Goal: Information Seeking & Learning: Learn about a topic

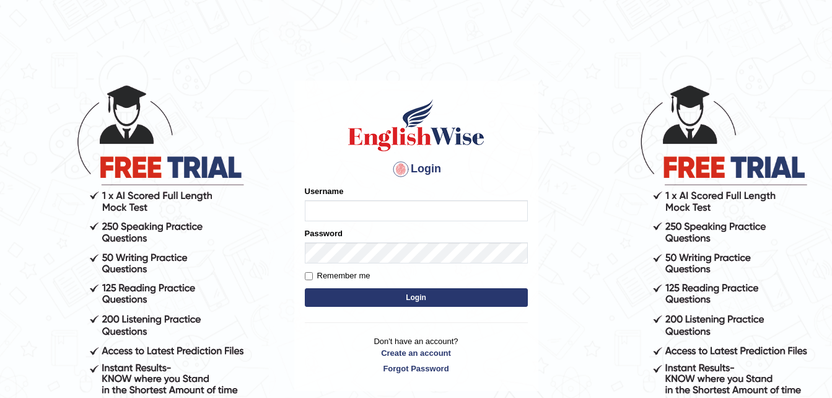
type input "DanishChand"
click at [372, 290] on button "Login" at bounding box center [416, 297] width 223 height 19
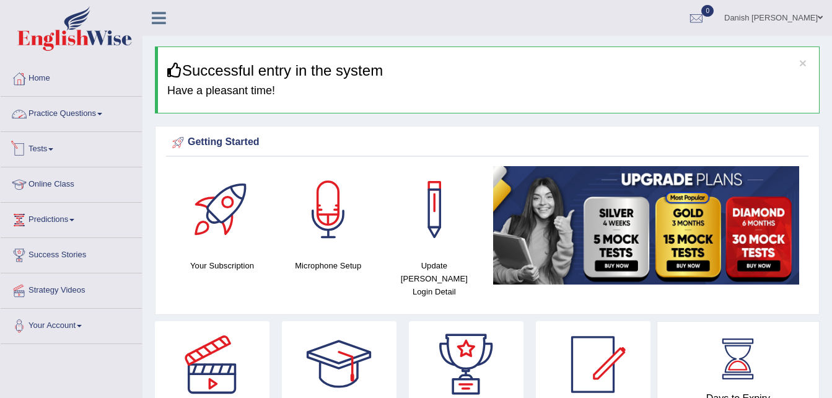
click at [82, 113] on link "Practice Questions" at bounding box center [71, 112] width 141 height 31
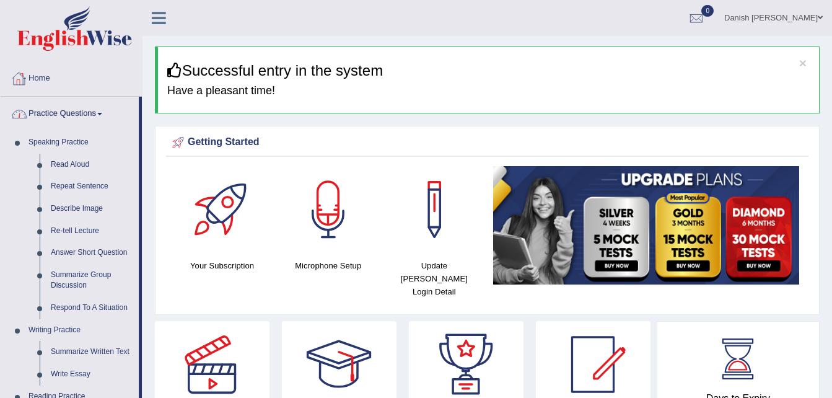
click at [103, 80] on link "Home" at bounding box center [71, 76] width 141 height 31
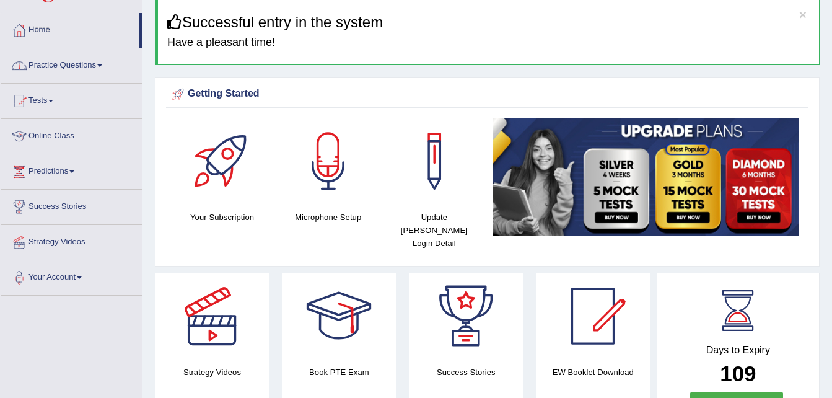
scroll to position [50, 0]
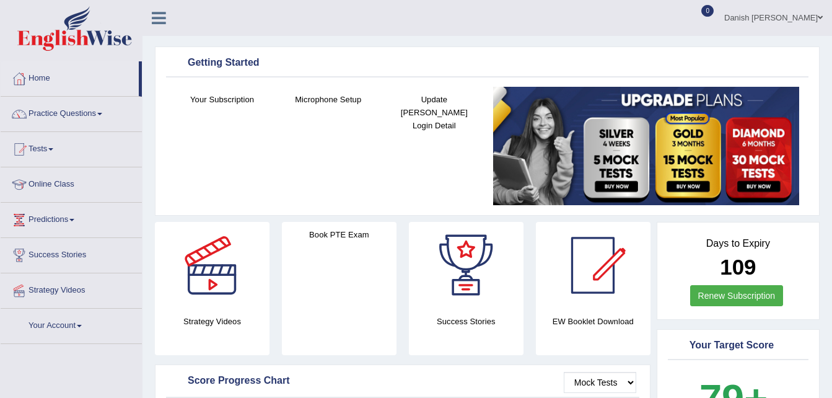
scroll to position [25, 0]
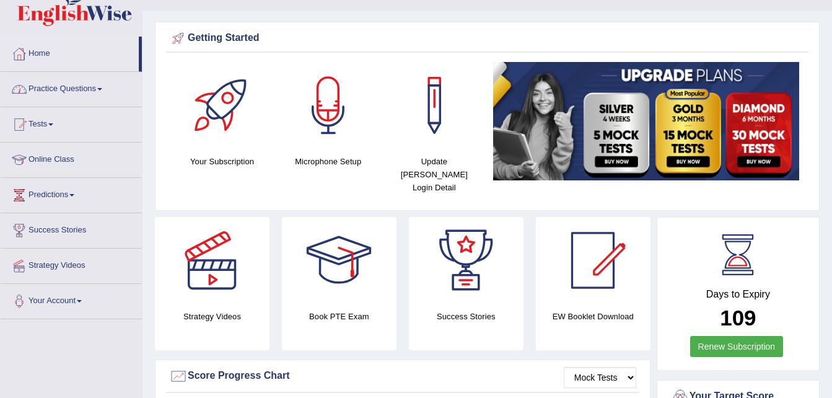
click at [80, 84] on link "Practice Questions" at bounding box center [71, 87] width 141 height 31
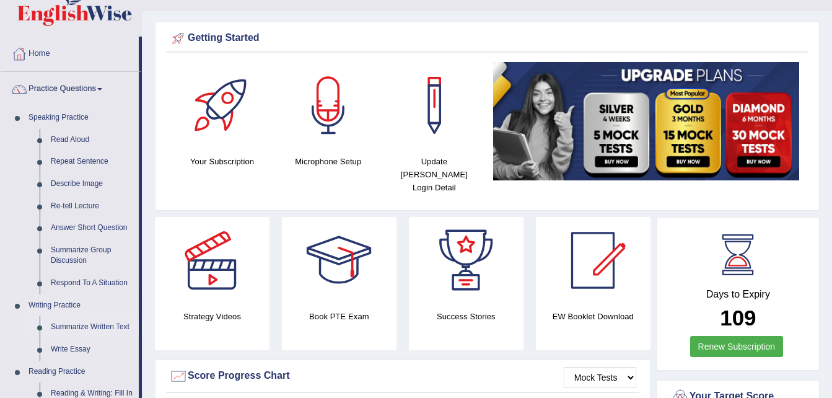
click at [69, 323] on link "Summarize Written Text" at bounding box center [92, 327] width 94 height 22
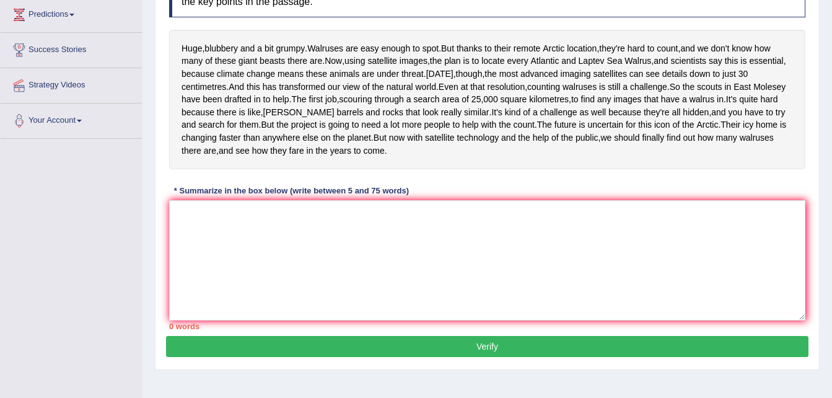
scroll to position [194, 0]
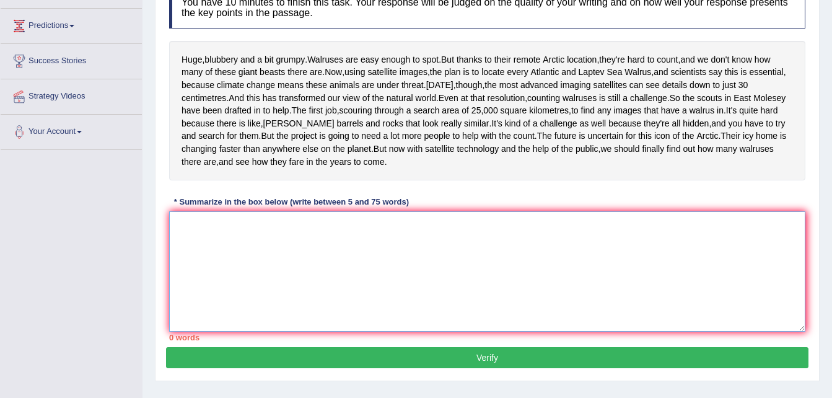
click at [290, 274] on textarea at bounding box center [487, 271] width 636 height 120
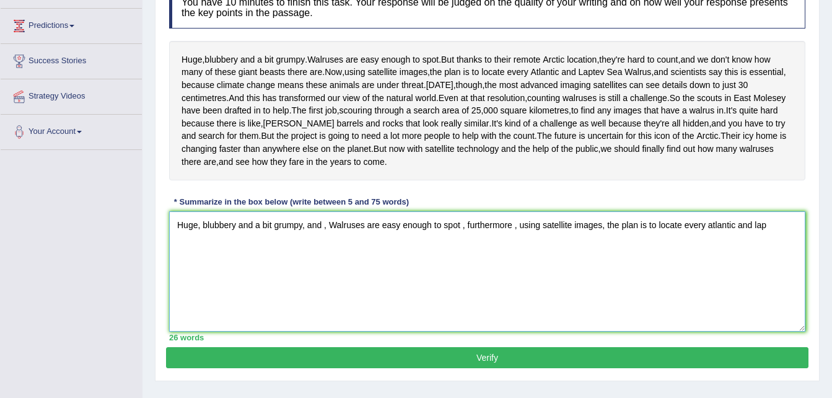
click at [707, 277] on textarea "Huge, blubbery and a bit grumpy, and , Walruses are easy enough to spot , furth…" at bounding box center [487, 271] width 636 height 120
click at [770, 273] on textarea "Huge, blubbery and a bit grumpy, and , Walruses are easy enough to spot , furth…" at bounding box center [487, 271] width 636 height 120
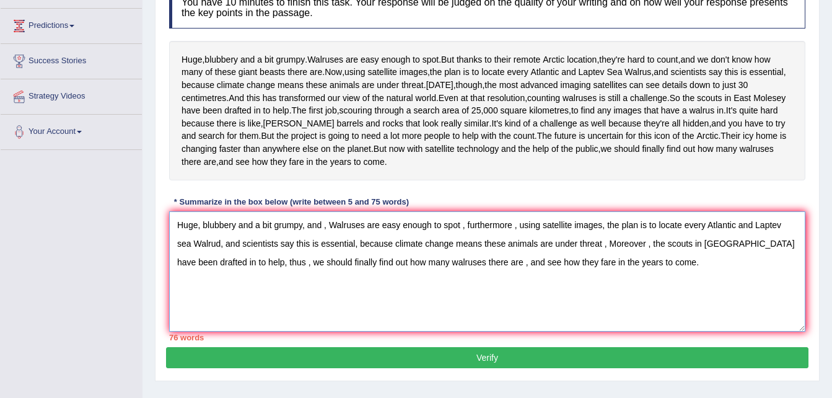
click at [595, 313] on textarea "Huge, blubbery and a bit grumpy, and , Walruses are easy enough to spot , furth…" at bounding box center [487, 271] width 636 height 120
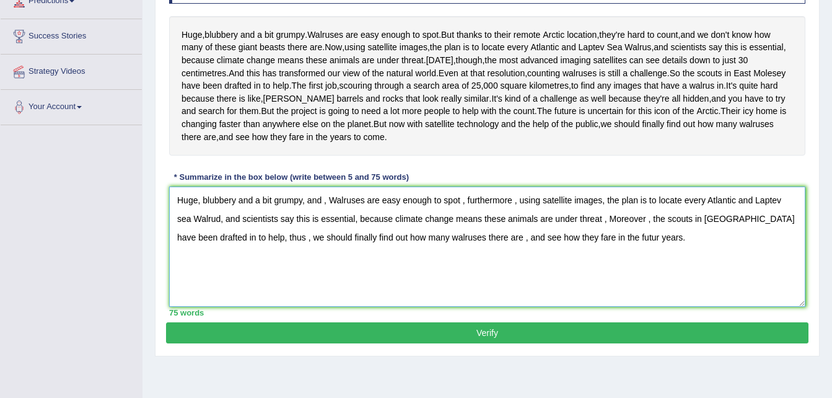
scroll to position [268, 0]
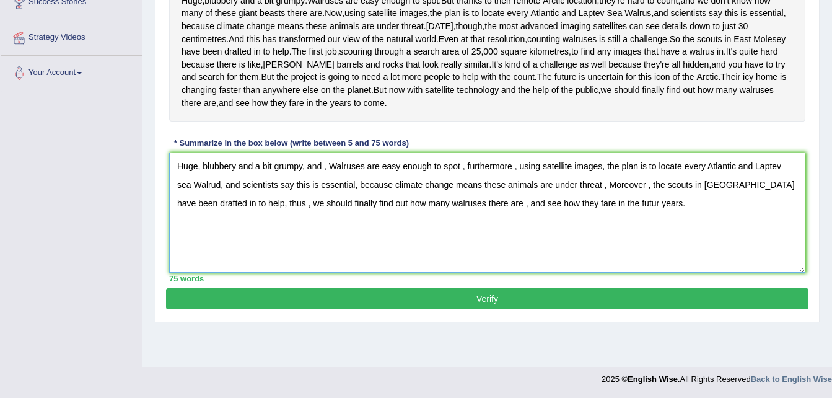
type textarea "Huge, blubbery and a bit grumpy, and , Walruses are easy enough to spot , furth…"
click at [521, 309] on button "Verify" at bounding box center [487, 298] width 642 height 21
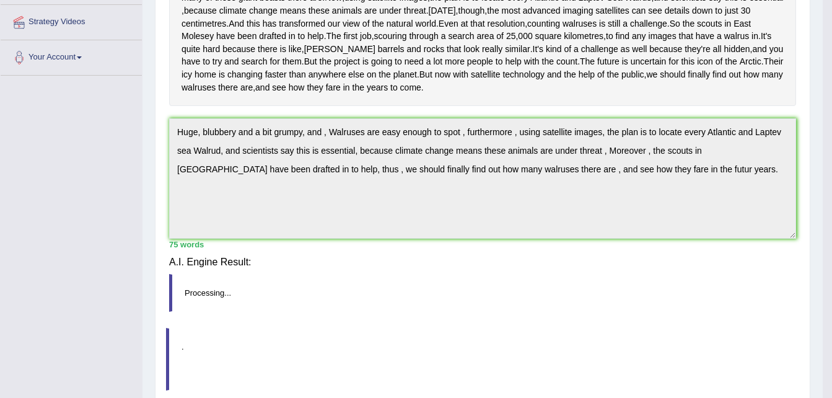
scroll to position [261, 0]
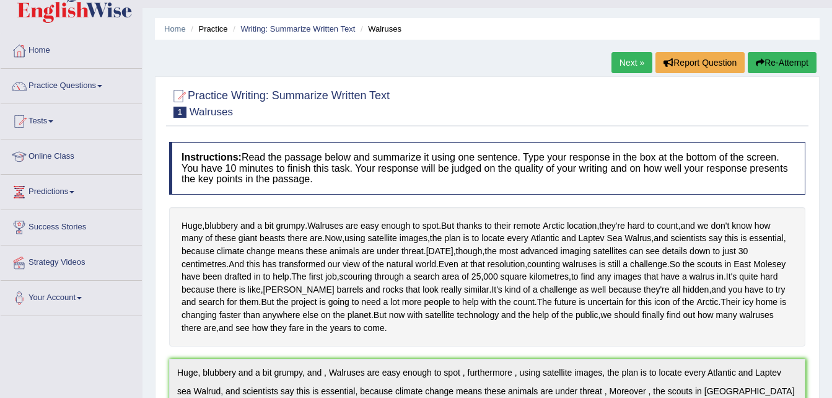
scroll to position [0, 0]
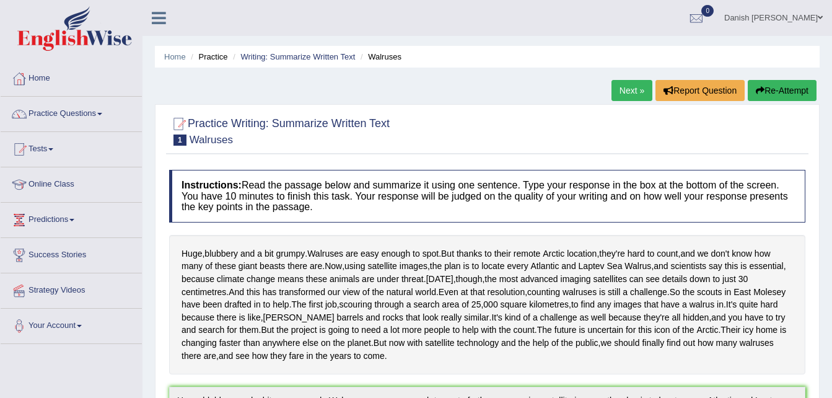
click at [640, 91] on link "Next »" at bounding box center [631, 90] width 41 height 21
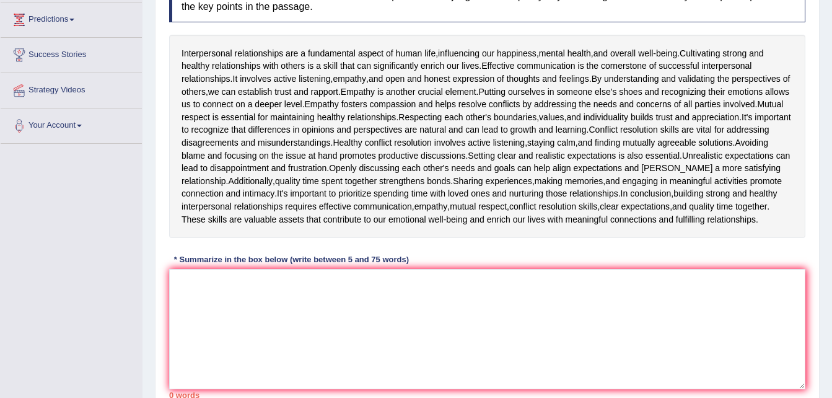
scroll to position [223, 0]
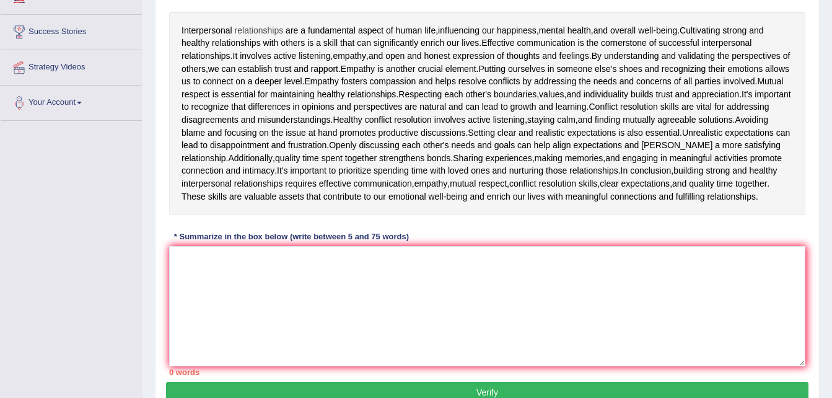
drag, startPoint x: 180, startPoint y: 32, endPoint x: 265, endPoint y: 25, distance: 85.1
click at [265, 25] on div "Interpersonal relationships are a fundamental aspect of human life , influencin…" at bounding box center [487, 113] width 636 height 203
click at [238, 271] on textarea at bounding box center [487, 306] width 636 height 120
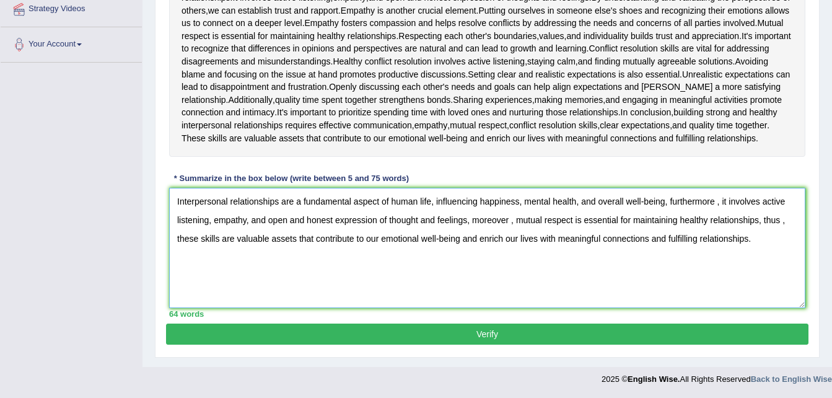
scroll to position [294, 0]
type textarea "Interpersonal relationships are a fundamental aspect of human life, influencing…"
click at [591, 339] on button "Verify" at bounding box center [487, 333] width 642 height 21
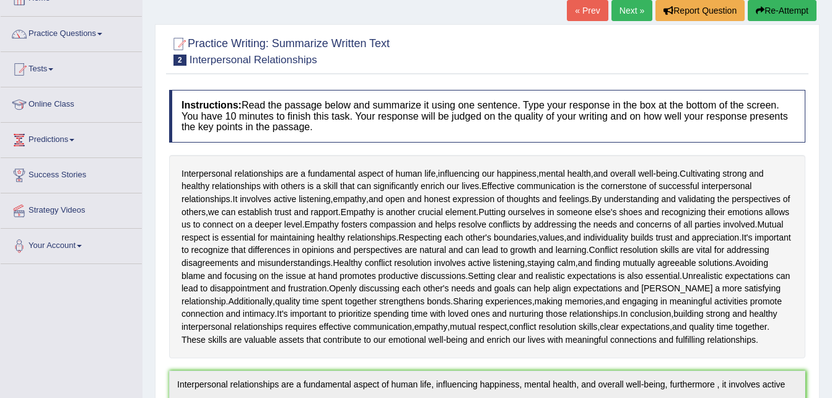
scroll to position [38, 0]
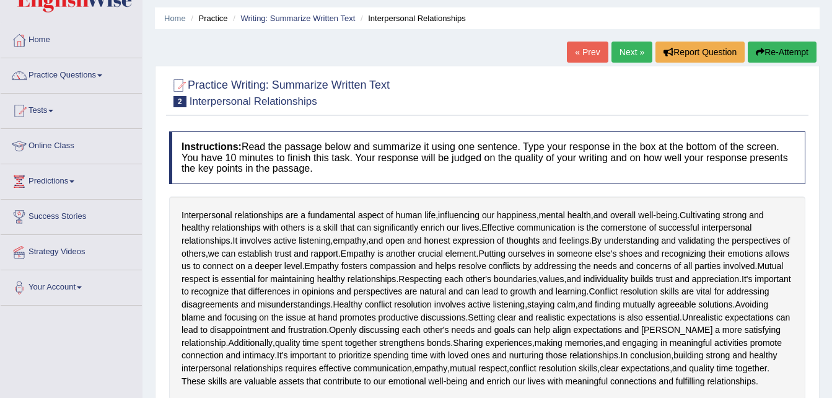
click at [620, 48] on link "Next »" at bounding box center [631, 51] width 41 height 21
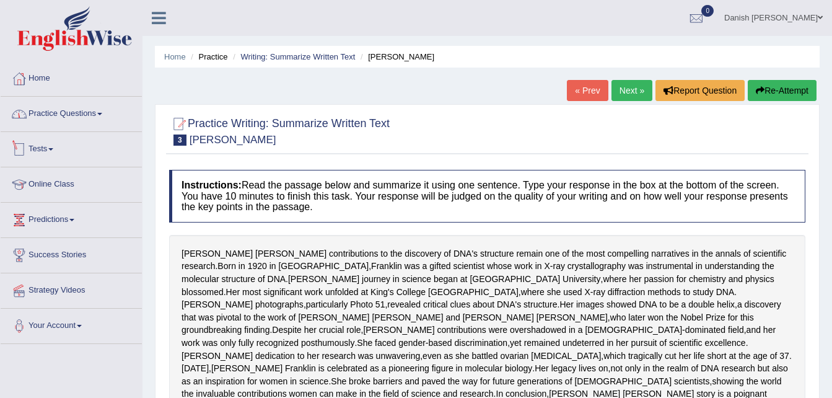
click at [71, 108] on link "Practice Questions" at bounding box center [71, 112] width 141 height 31
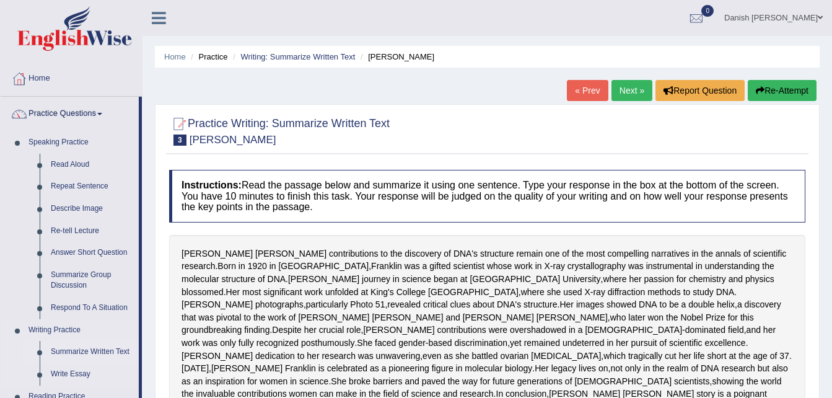
click at [92, 356] on link "Summarize Written Text" at bounding box center [92, 352] width 94 height 22
